Goal: Transaction & Acquisition: Purchase product/service

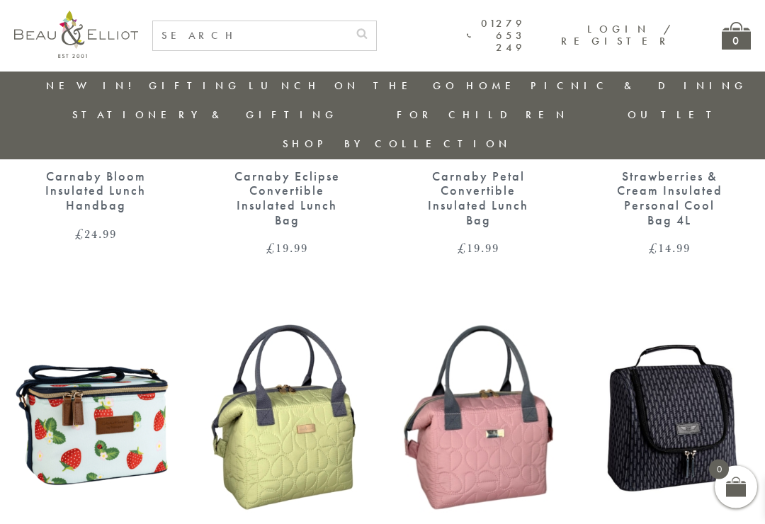
scroll to position [1823, 0]
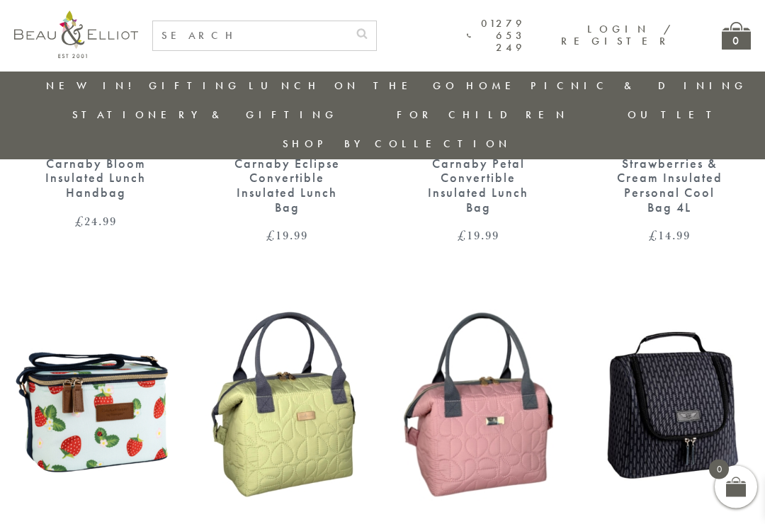
click at [61, 400] on img at bounding box center [95, 404] width 163 height 210
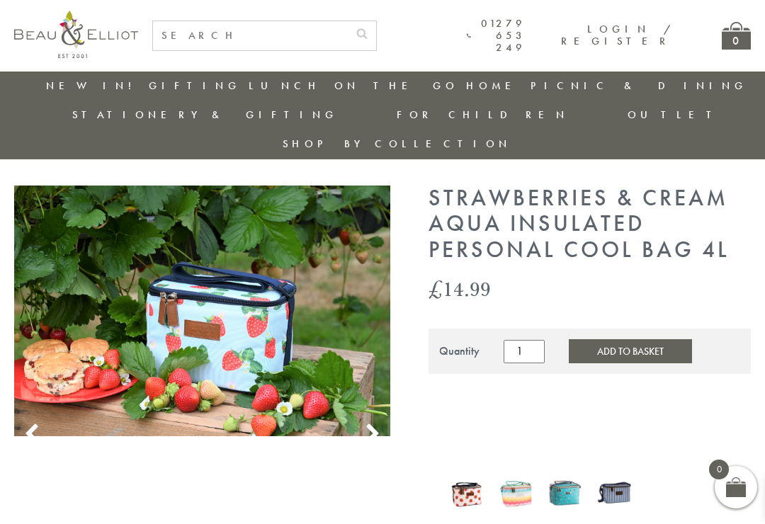
scroll to position [86, 0]
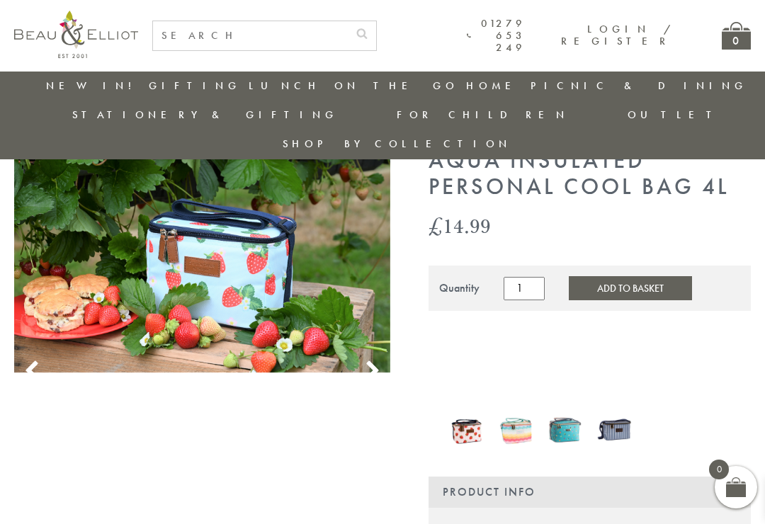
click at [563, 407] on img at bounding box center [565, 429] width 35 height 45
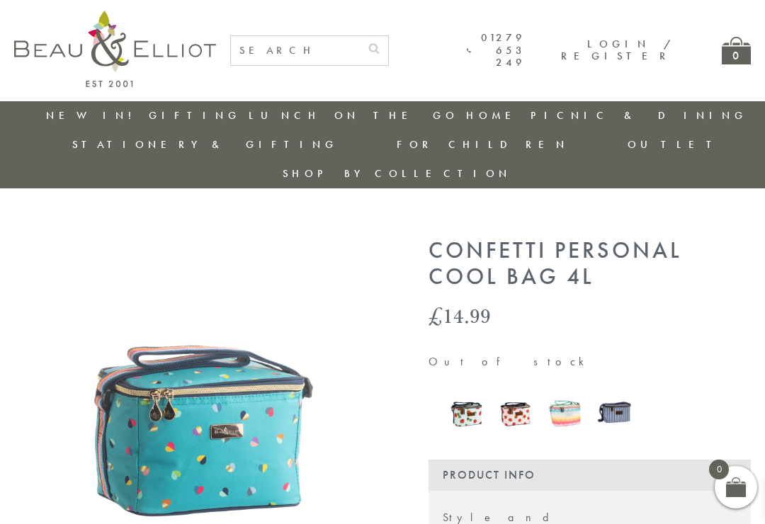
click at [614, 390] on img at bounding box center [614, 412] width 35 height 45
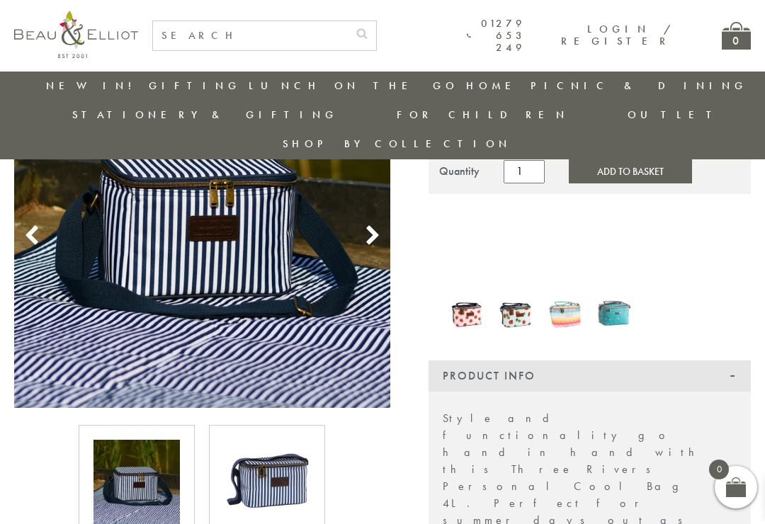
scroll to position [181, 0]
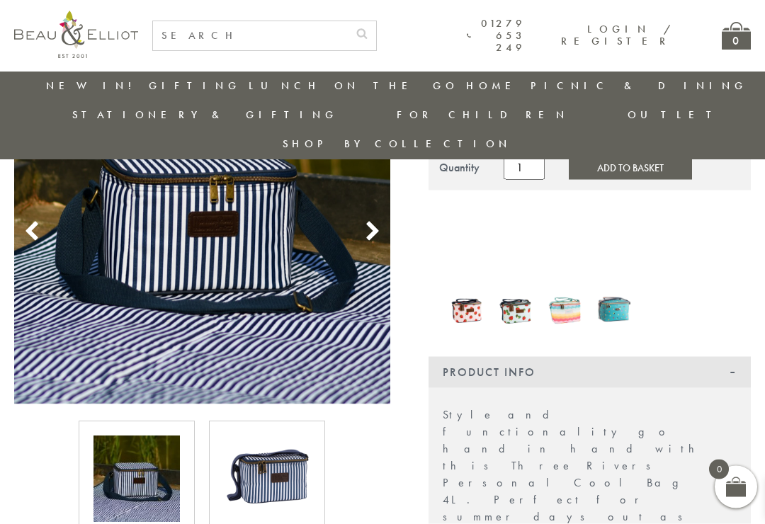
click at [514, 288] on img at bounding box center [516, 309] width 35 height 43
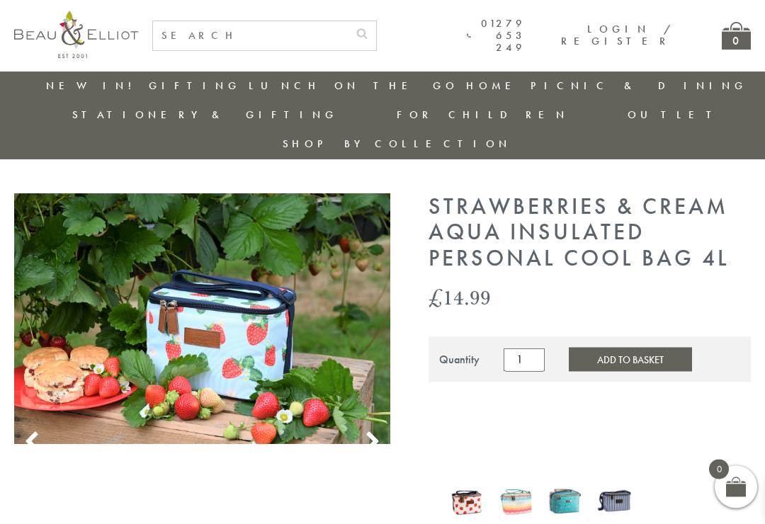
scroll to position [16, 0]
click at [456, 480] on img at bounding box center [467, 501] width 35 height 43
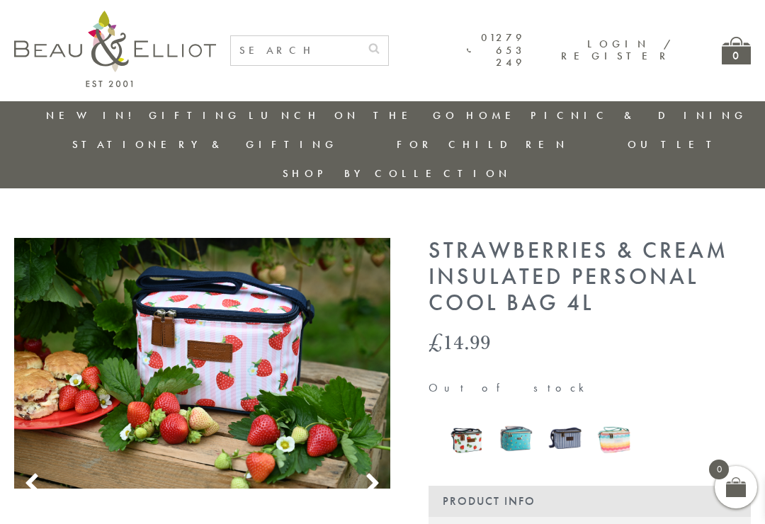
click at [512, 416] on img at bounding box center [516, 438] width 35 height 45
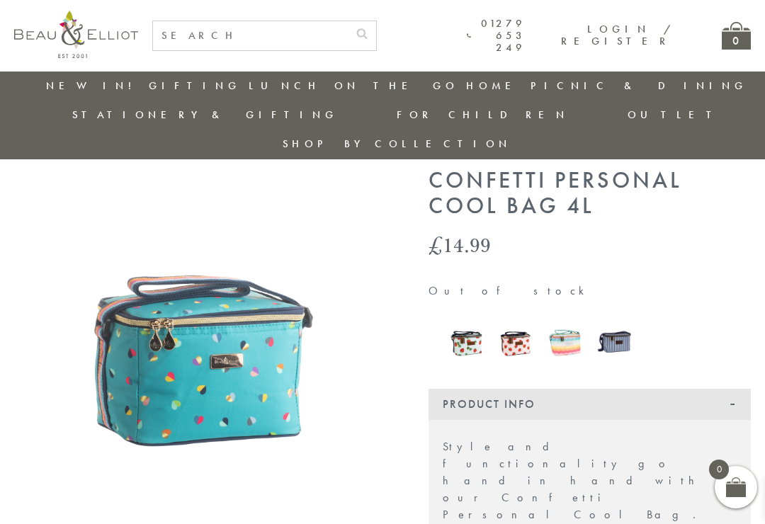
scroll to position [42, 0]
click at [460, 320] on img at bounding box center [467, 341] width 35 height 43
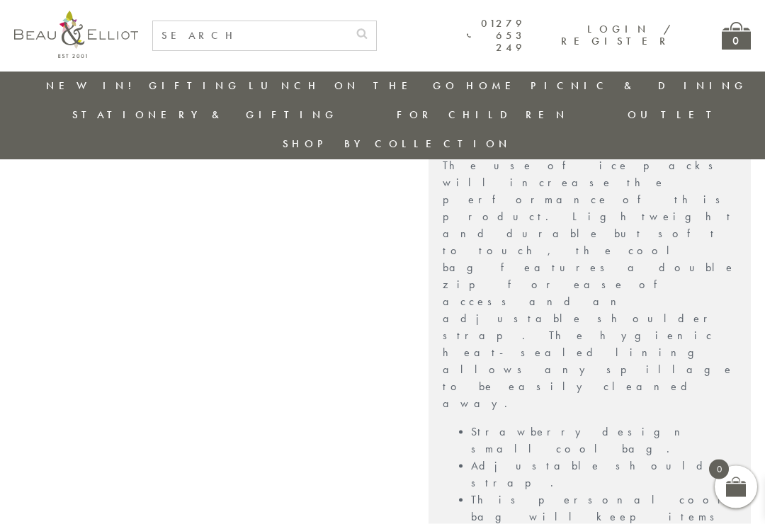
scroll to position [797, 0]
click at [72, 90] on link "New in!" at bounding box center [93, 86] width 95 height 14
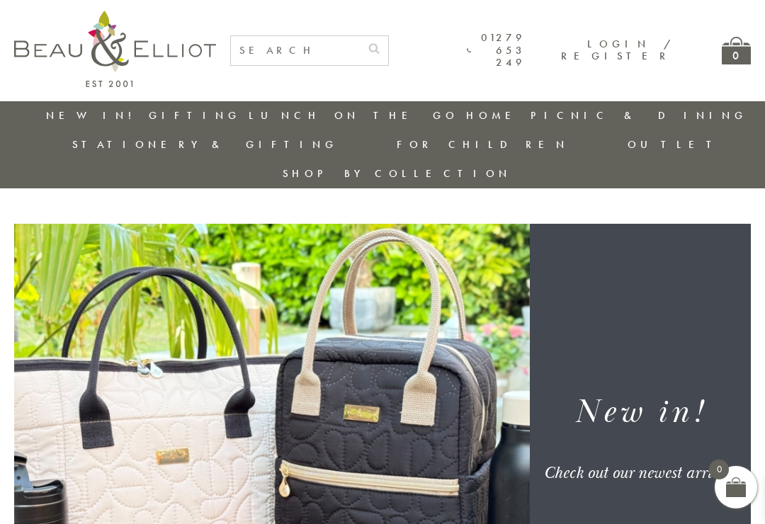
click at [718, 137] on link "Outlet" at bounding box center [675, 144] width 94 height 14
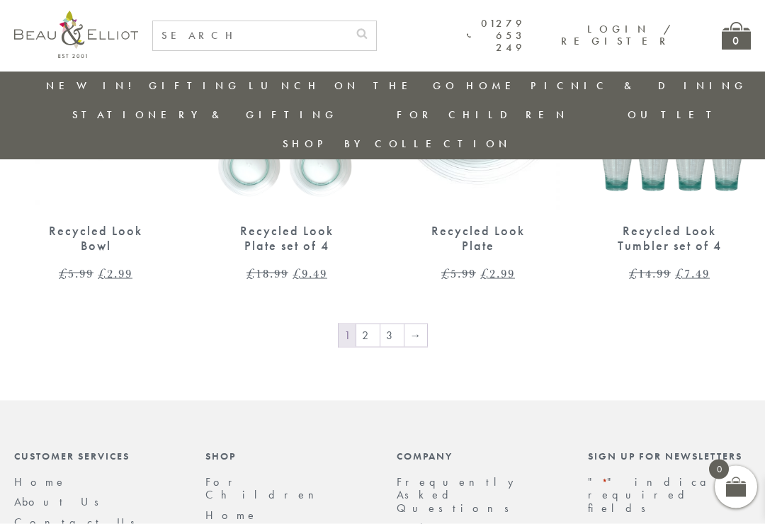
scroll to position [2066, 0]
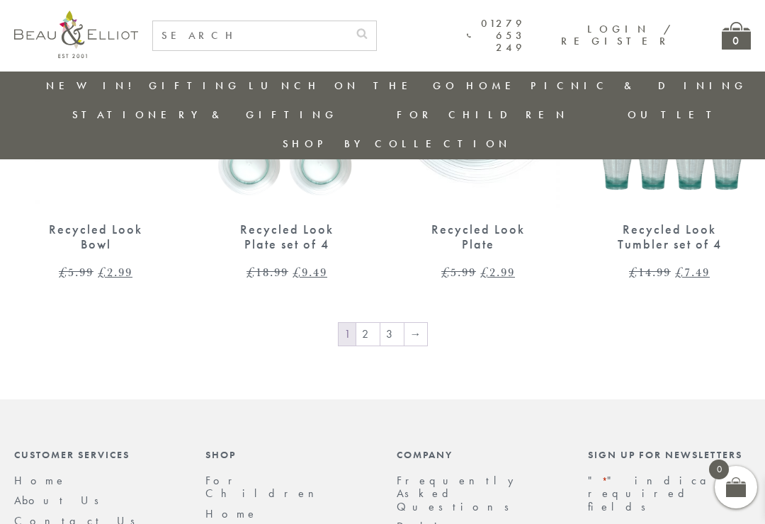
click at [371, 323] on link "2" at bounding box center [367, 334] width 23 height 23
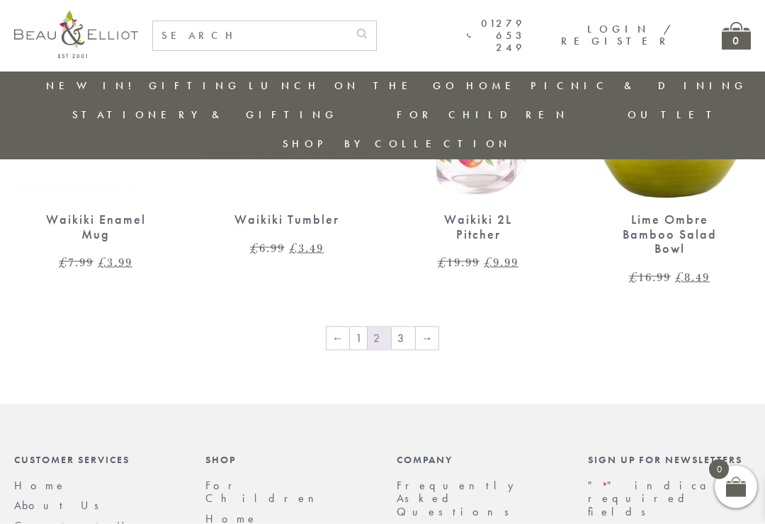
scroll to position [2091, 0]
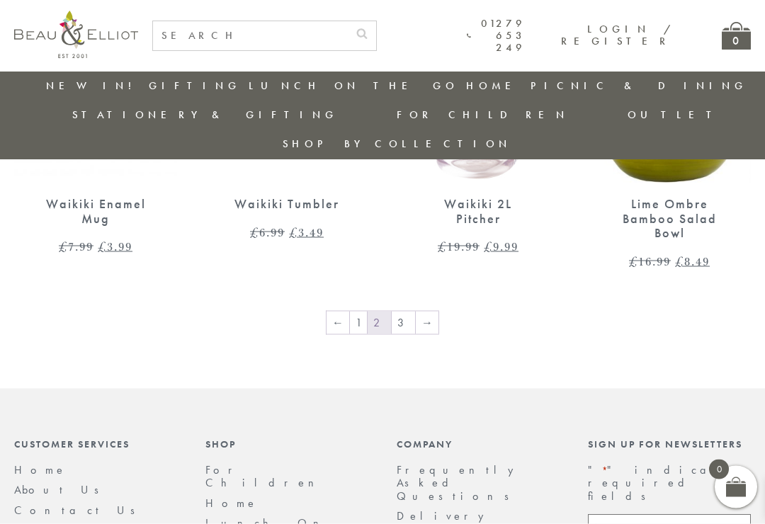
click at [403, 312] on link "3" at bounding box center [403, 323] width 23 height 23
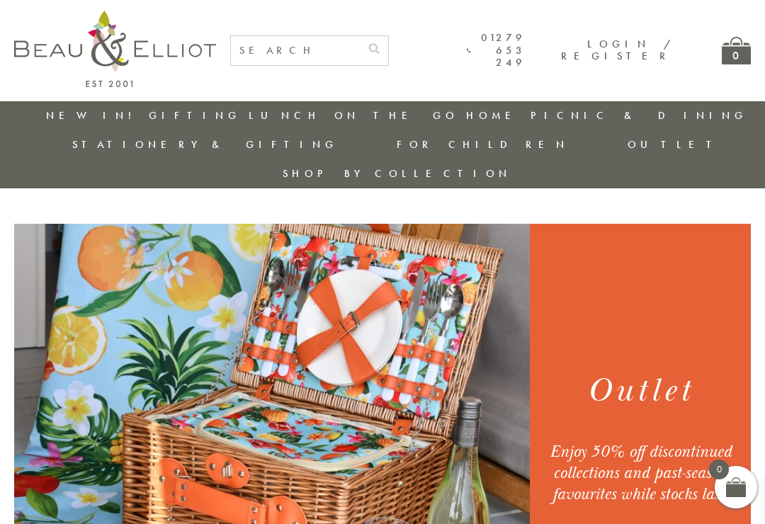
click at [641, 54] on link "Login / Register" at bounding box center [616, 50] width 111 height 26
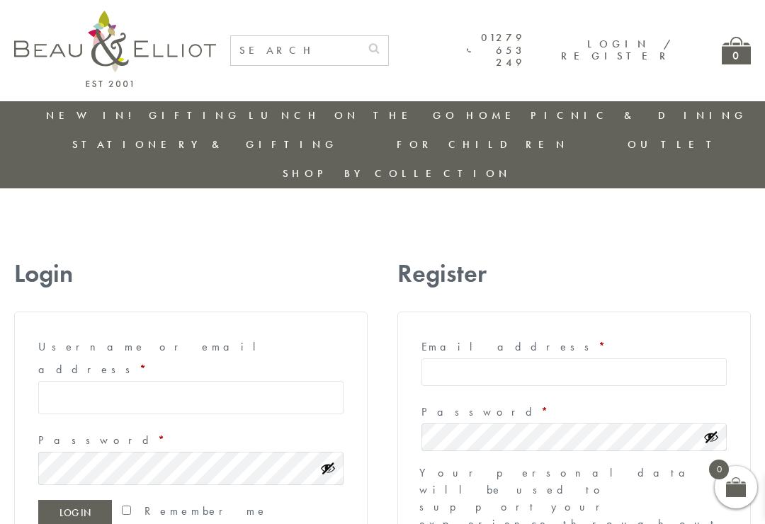
click at [55, 381] on input "Username or email address * Required" at bounding box center [190, 397] width 305 height 33
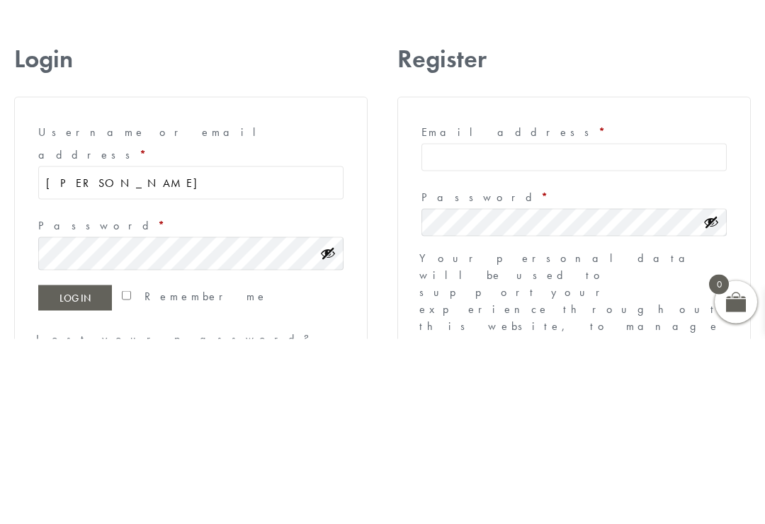
type input "Wendy"
click at [437, 329] on input "Email address * Required" at bounding box center [574, 343] width 305 height 28
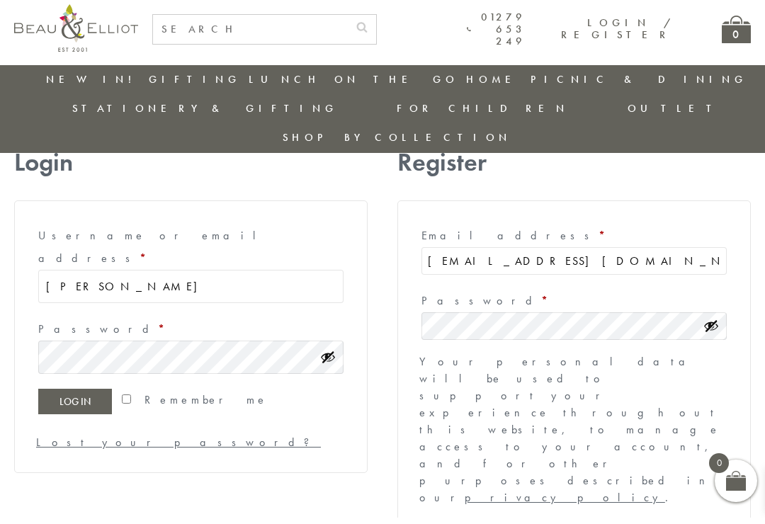
scroll to position [74, 0]
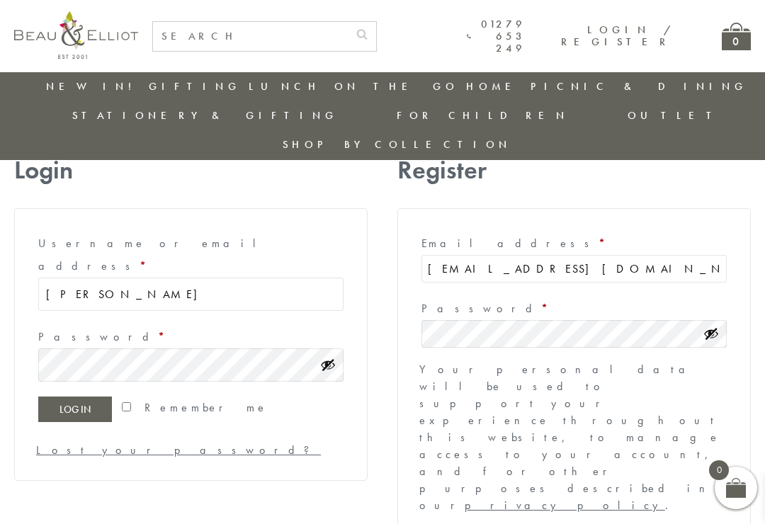
type input "wendjenno@aol.co.uk"
click at [83, 277] on input "Wendy" at bounding box center [190, 293] width 305 height 33
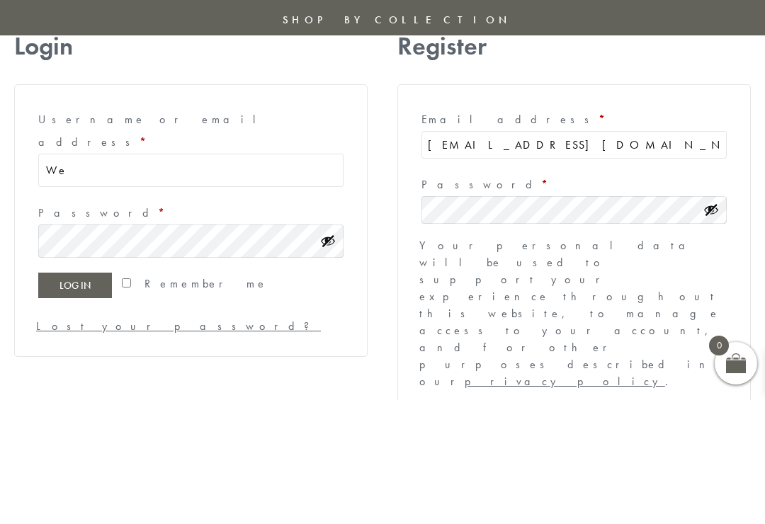
type input "W"
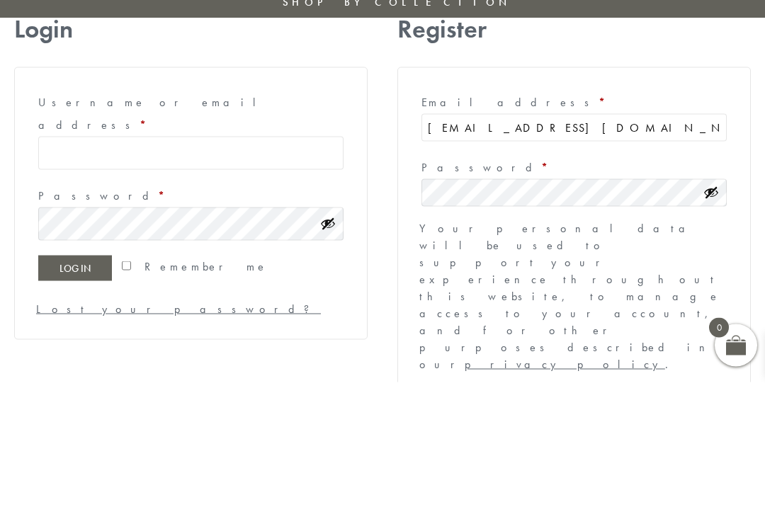
scroll to position [215, 0]
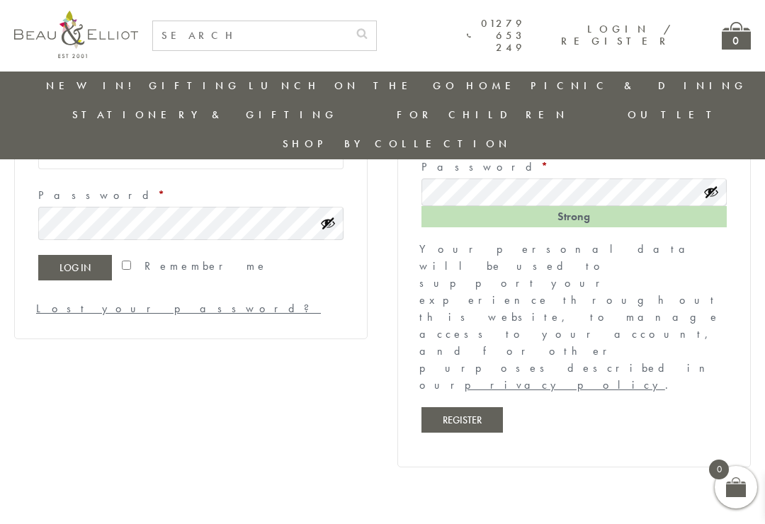
click at [461, 407] on button "Register" at bounding box center [462, 420] width 81 height 26
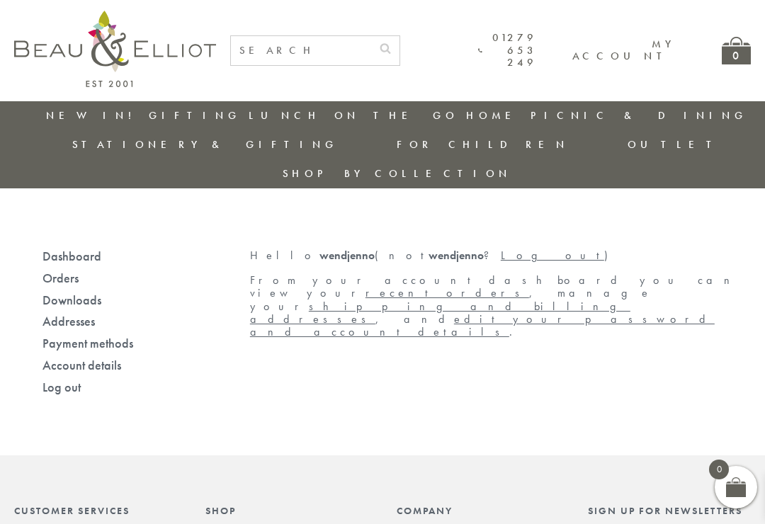
click at [639, 55] on link "My account" at bounding box center [623, 50] width 100 height 26
click at [501, 248] on link "Log out" at bounding box center [552, 255] width 103 height 15
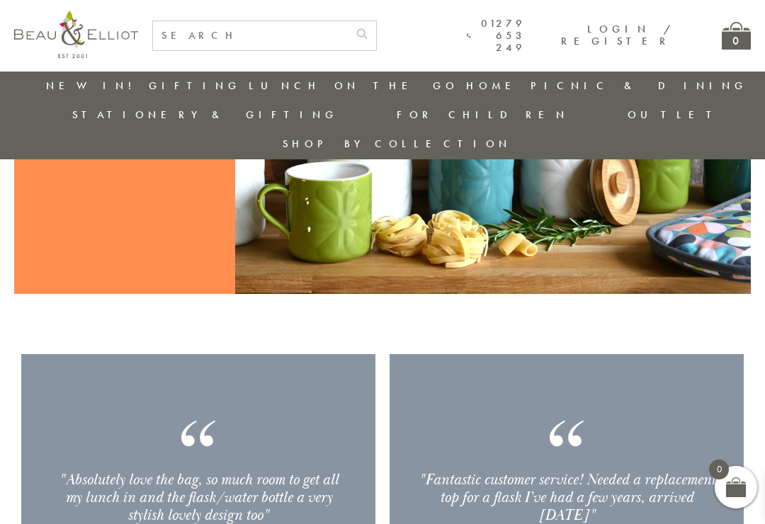
scroll to position [1538, 0]
